Goal: Complete application form

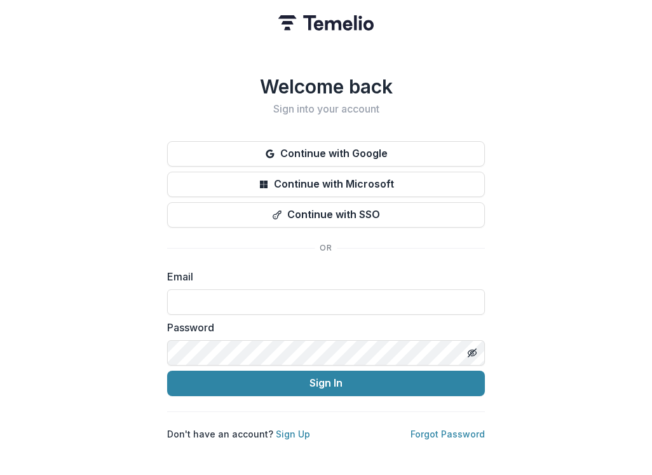
click at [266, 280] on div "Email" at bounding box center [326, 292] width 318 height 46
click at [265, 294] on input at bounding box center [326, 301] width 318 height 25
click at [167, 371] on button "Sign In" at bounding box center [326, 383] width 318 height 25
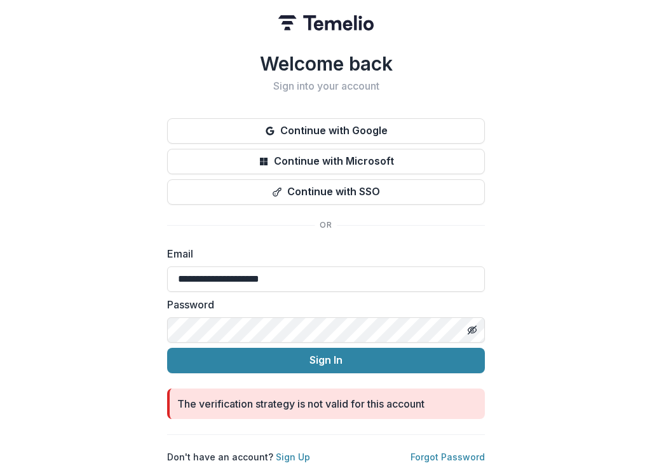
click at [167, 348] on button "Sign In" at bounding box center [326, 360] width 318 height 25
click at [368, 272] on input "**********" at bounding box center [326, 278] width 318 height 25
click at [368, 271] on input "**********" at bounding box center [326, 278] width 318 height 25
type input "*"
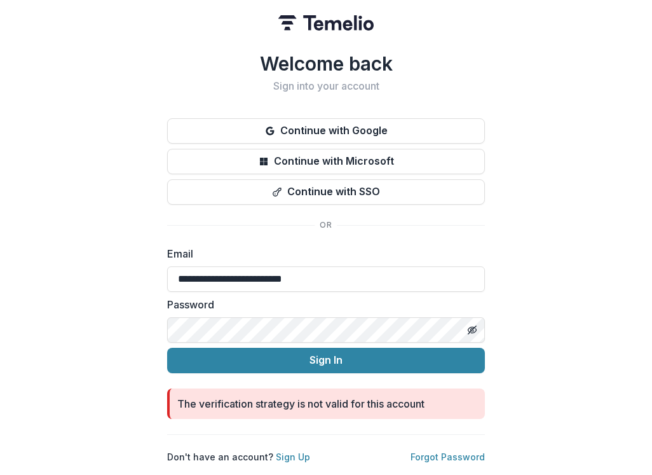
click at [167, 348] on button "Sign In" at bounding box center [326, 360] width 318 height 25
click at [303, 308] on div "Password" at bounding box center [326, 320] width 318 height 46
click at [301, 308] on div "Password" at bounding box center [326, 320] width 318 height 46
click at [364, 266] on input "**********" at bounding box center [326, 278] width 318 height 25
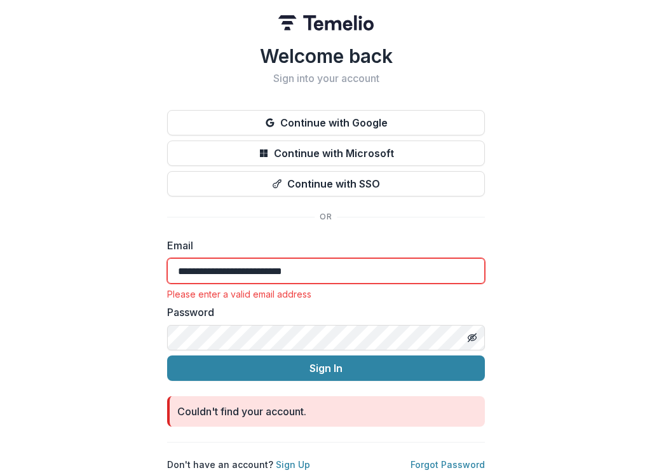
click at [340, 265] on input "**********" at bounding box center [326, 270] width 318 height 25
type input "**********"
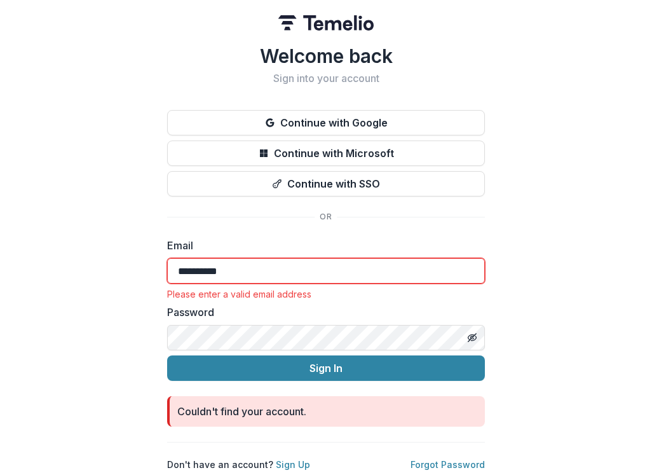
click at [167, 355] on button "Sign In" at bounding box center [326, 367] width 318 height 25
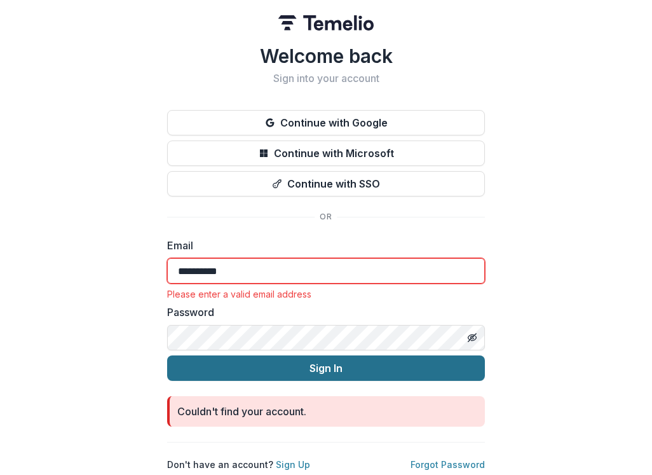
click at [308, 368] on button "Sign In" at bounding box center [326, 367] width 318 height 25
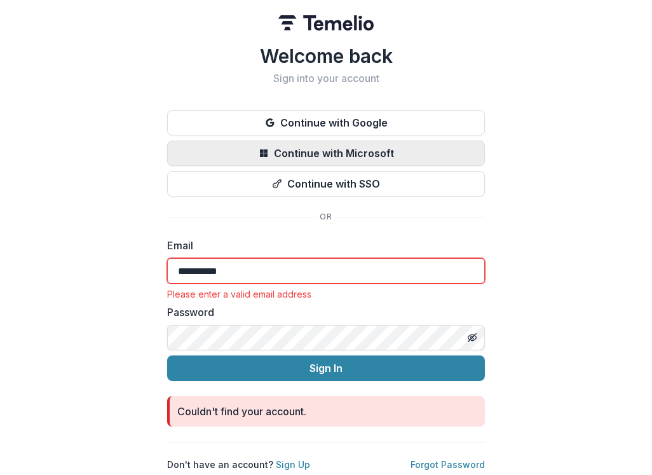
click at [377, 145] on button "Continue with Microsoft" at bounding box center [326, 153] width 318 height 25
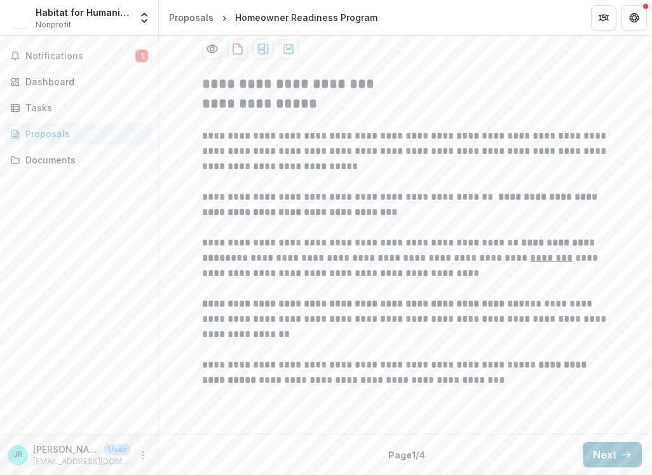
scroll to position [64, 0]
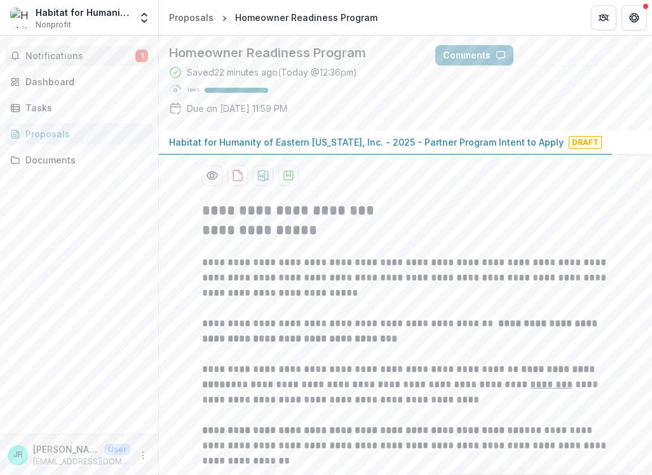
drag, startPoint x: 132, startPoint y: 57, endPoint x: 139, endPoint y: 58, distance: 7.0
click at [135, 59] on span "Notifications" at bounding box center [80, 56] width 110 height 11
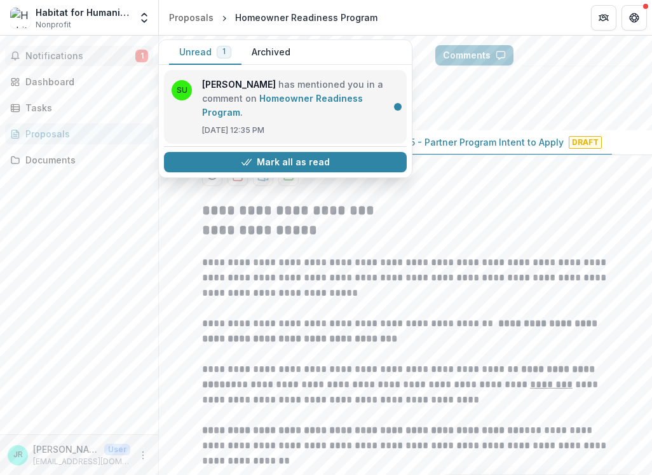
click at [249, 106] on link "Homeowner Readiness Program" at bounding box center [282, 105] width 161 height 25
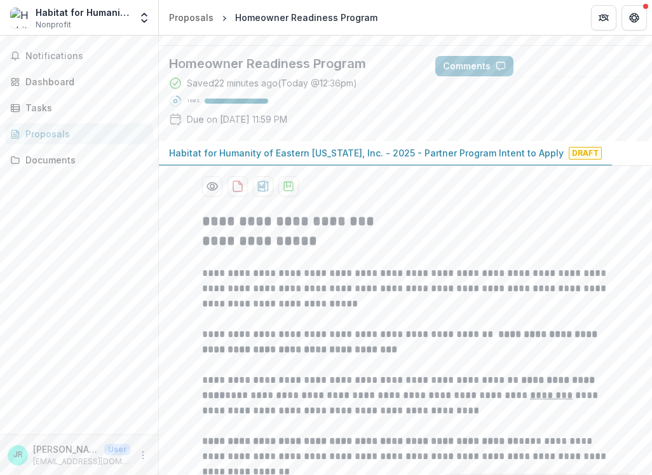
scroll to position [0, 0]
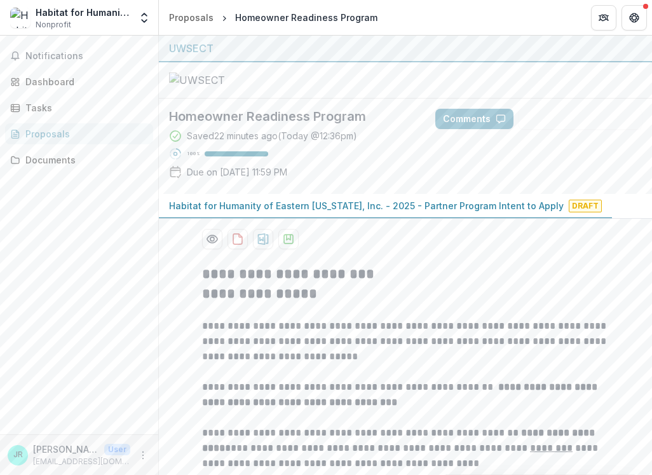
click at [483, 139] on div "Comments Answer Suggestions" at bounding box center [538, 119] width 227 height 41
click at [481, 129] on button "Comments" at bounding box center [475, 119] width 78 height 20
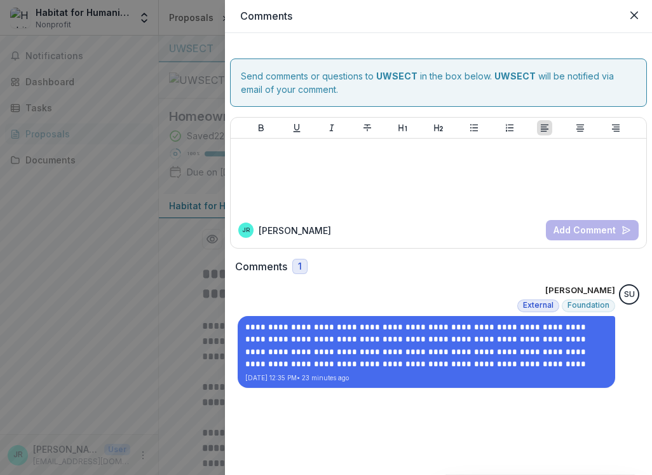
click at [83, 374] on div "**********" at bounding box center [326, 237] width 652 height 475
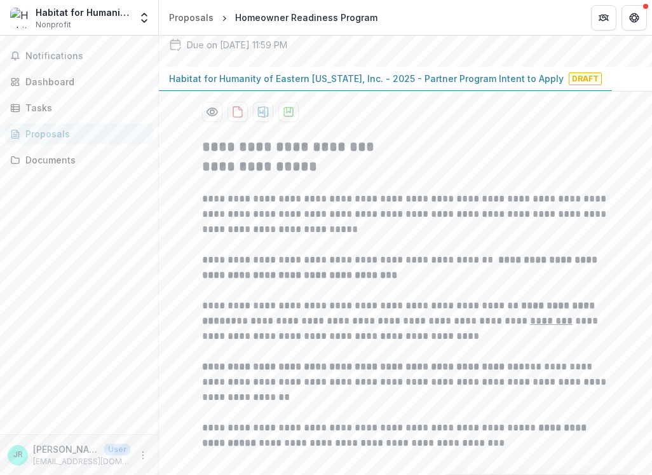
scroll to position [307, 0]
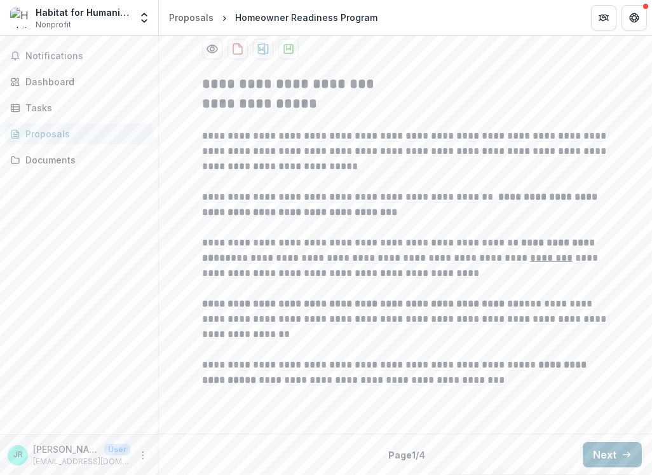
click at [618, 464] on button "Next" at bounding box center [612, 454] width 59 height 25
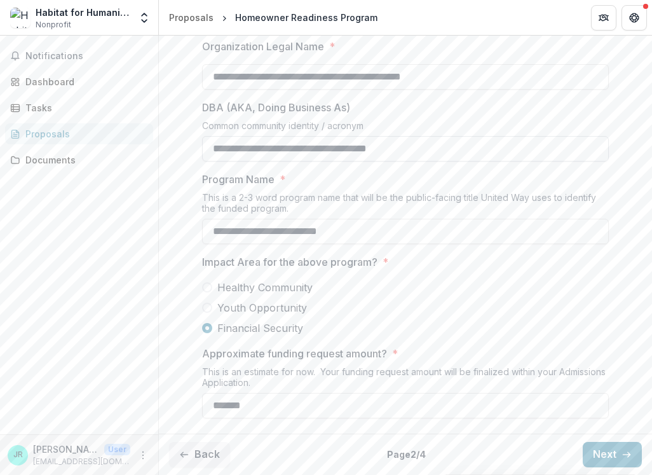
scroll to position [373, 0]
click at [623, 464] on button "Next" at bounding box center [612, 454] width 59 height 25
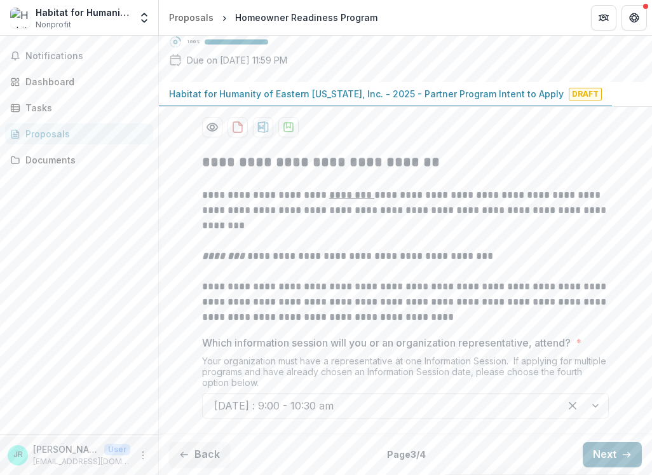
scroll to position [229, 0]
click at [602, 455] on button "Next" at bounding box center [612, 454] width 59 height 25
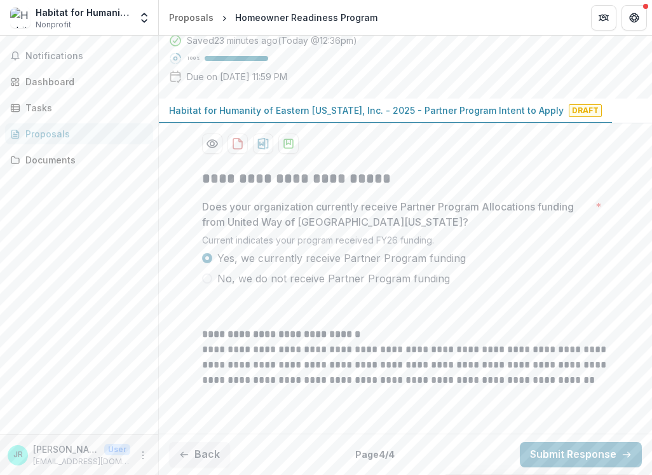
scroll to position [212, 0]
click at [603, 455] on button "Submit Response" at bounding box center [581, 454] width 122 height 25
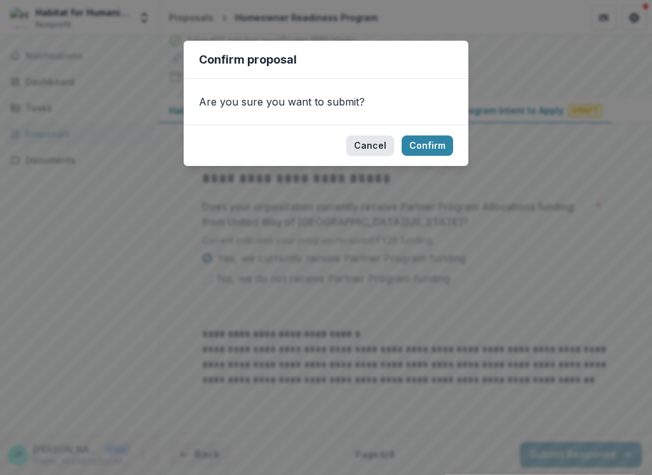
click at [363, 148] on button "Cancel" at bounding box center [371, 145] width 48 height 20
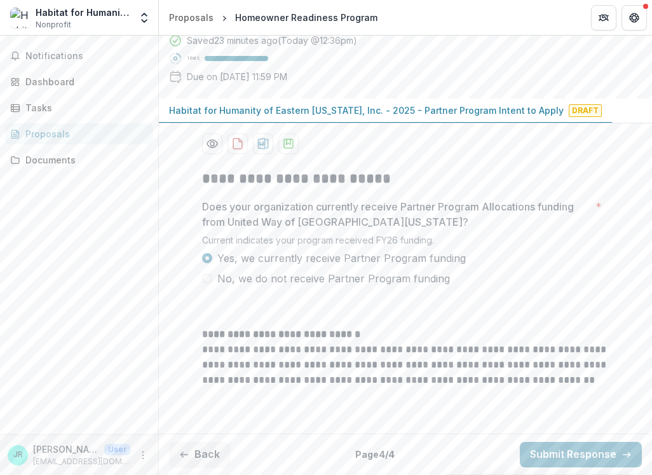
click at [374, 279] on span "No, we do not receive Partner Program funding" at bounding box center [333, 278] width 233 height 15
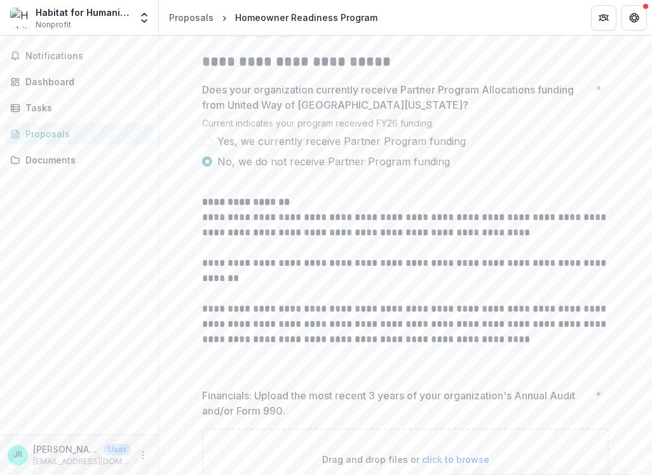
scroll to position [401, 0]
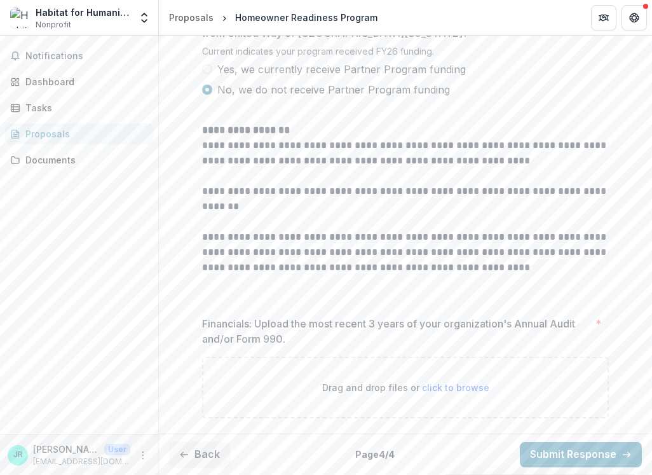
click at [437, 389] on span "click to browse" at bounding box center [455, 387] width 67 height 11
click at [443, 390] on span "click to browse" at bounding box center [455, 387] width 67 height 11
type input "**********"
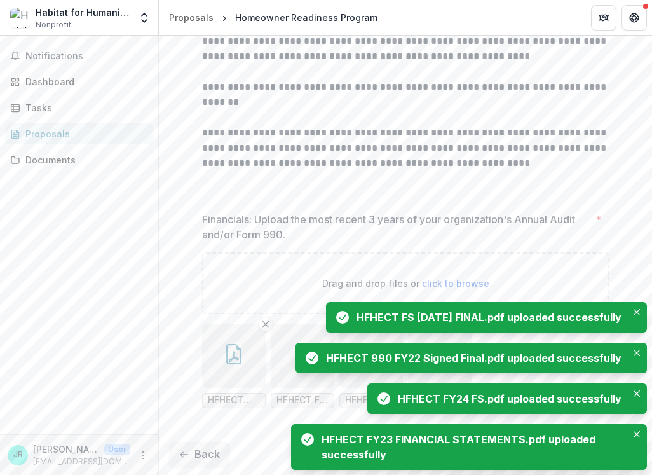
scroll to position [506, 0]
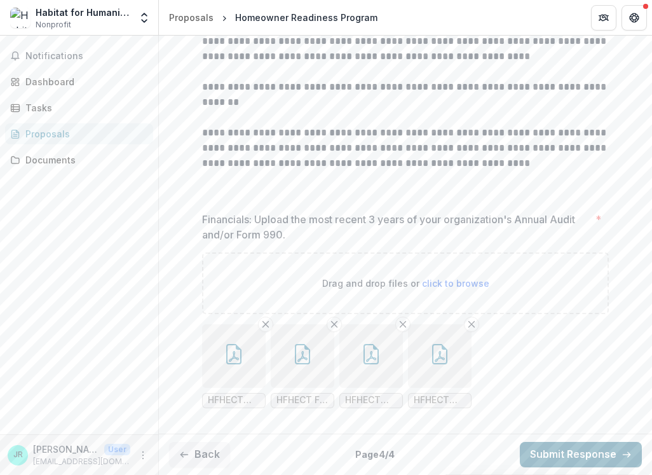
click at [590, 448] on button "Submit Response" at bounding box center [581, 454] width 122 height 25
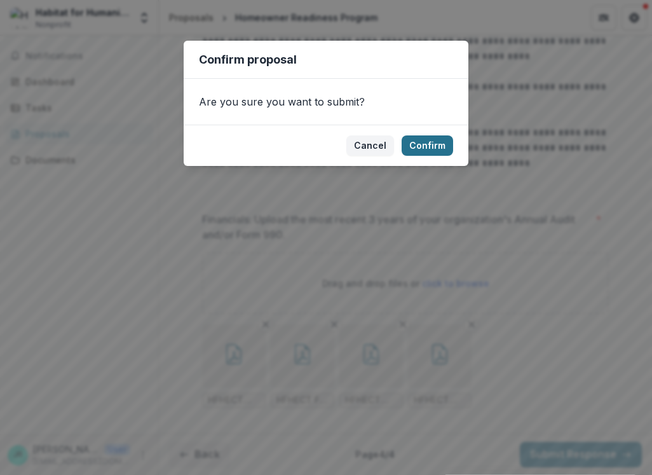
click at [441, 155] on button "Confirm" at bounding box center [428, 145] width 52 height 20
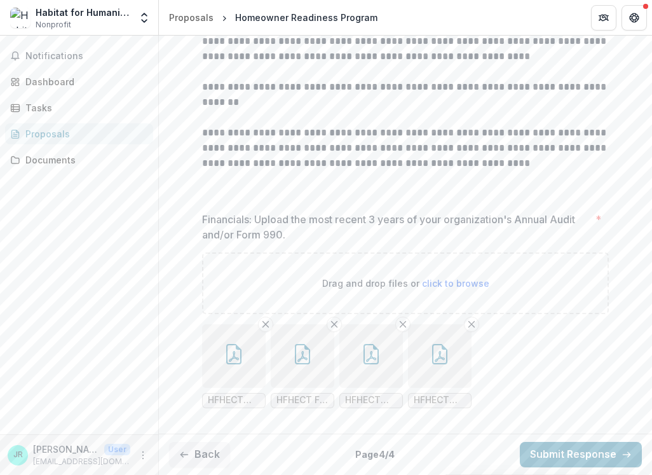
scroll to position [546, 0]
